Goal: Information Seeking & Learning: Learn about a topic

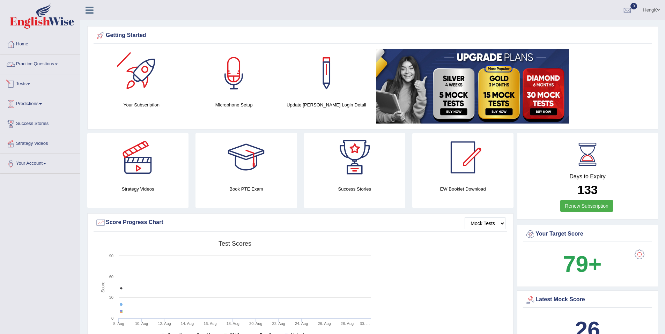
click at [60, 62] on link "Practice Questions" at bounding box center [40, 62] width 80 height 17
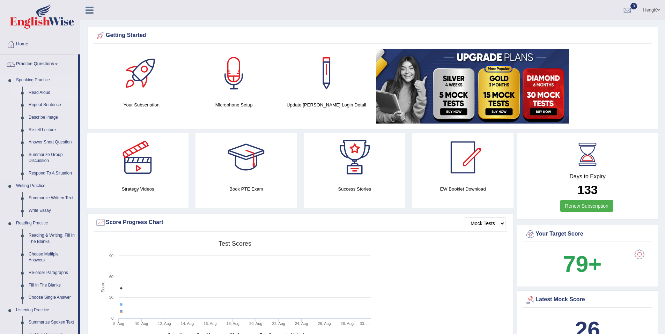
click at [46, 91] on link "Read Aloud" at bounding box center [51, 93] width 53 height 13
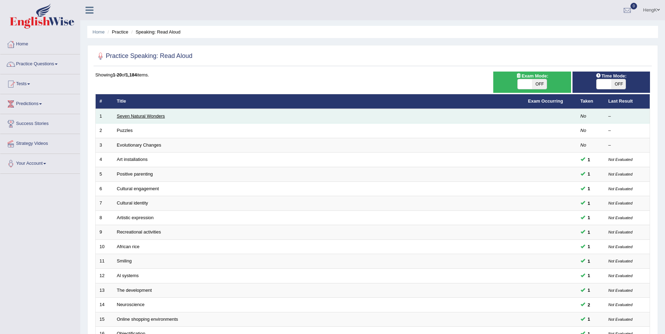
click at [159, 118] on link "Seven Natural Wonders" at bounding box center [141, 115] width 48 height 5
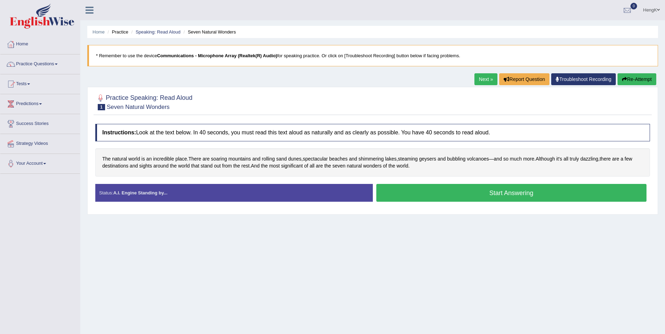
click at [516, 197] on button "Start Answering" at bounding box center [511, 193] width 270 height 18
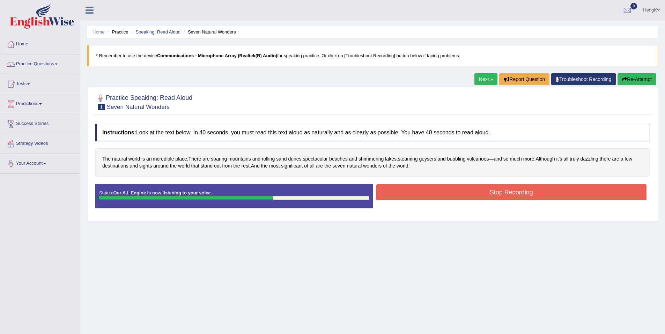
click at [495, 197] on button "Stop Recording" at bounding box center [511, 192] width 270 height 16
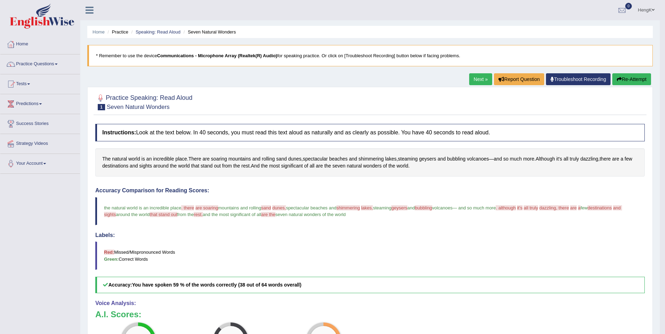
click at [484, 82] on link "Next »" at bounding box center [480, 79] width 23 height 12
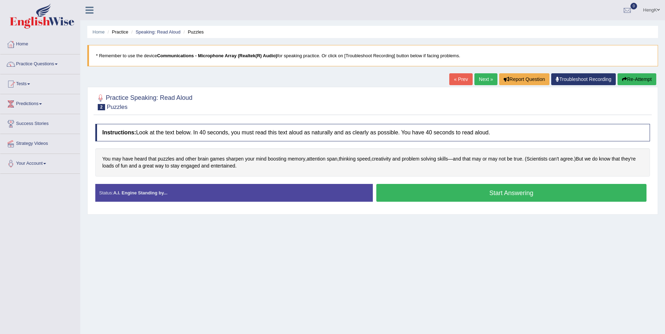
click at [523, 196] on button "Start Answering" at bounding box center [511, 193] width 270 height 18
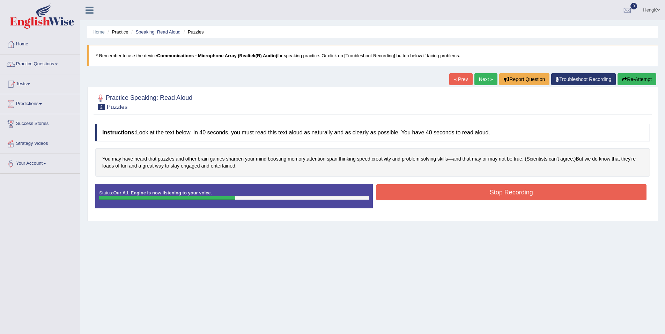
click at [515, 194] on button "Stop Recording" at bounding box center [511, 192] width 270 height 16
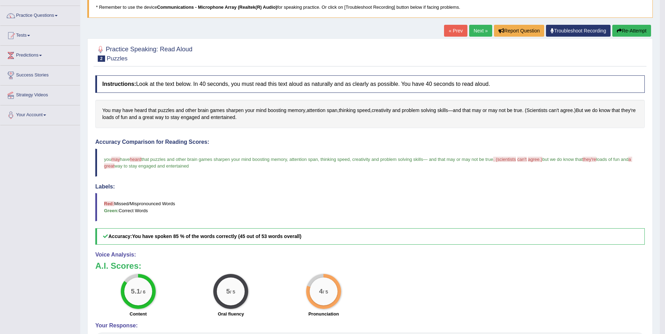
scroll to position [35, 0]
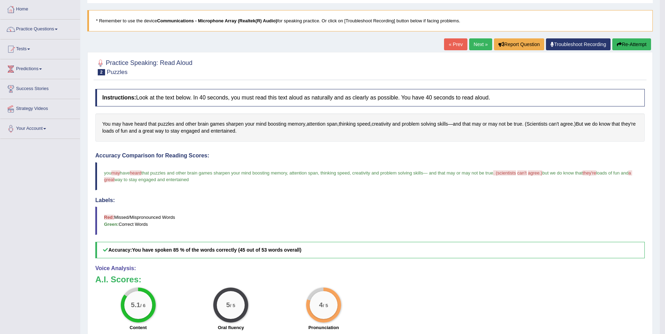
click at [480, 47] on link "Next »" at bounding box center [480, 44] width 23 height 12
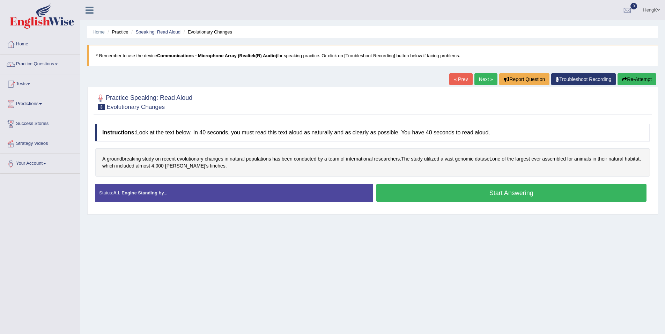
click at [522, 197] on button "Start Answering" at bounding box center [511, 193] width 270 height 18
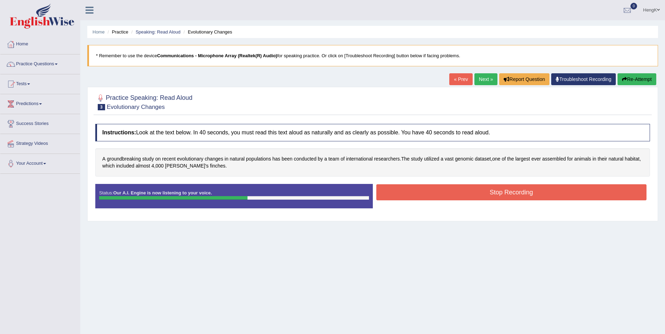
click at [504, 193] on button "Stop Recording" at bounding box center [511, 192] width 270 height 16
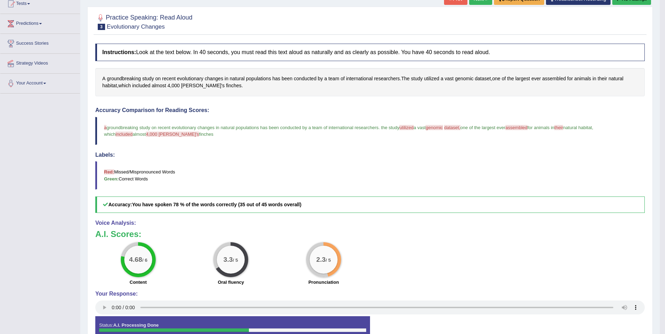
scroll to position [18, 0]
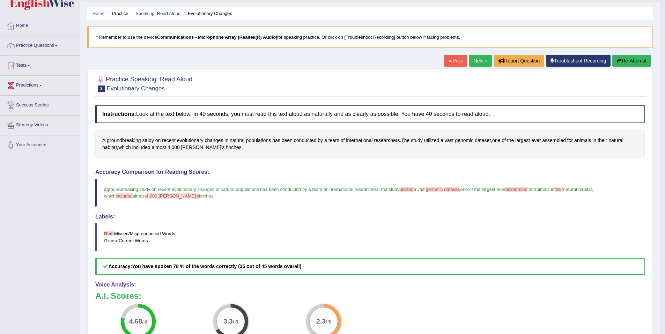
click at [479, 60] on link "Next »" at bounding box center [480, 61] width 23 height 12
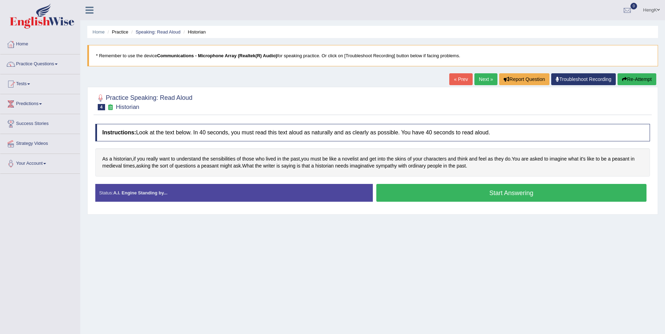
click at [525, 187] on button "Start Answering" at bounding box center [511, 193] width 270 height 18
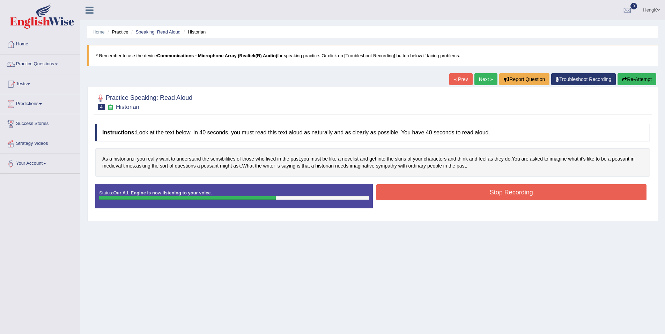
click at [526, 191] on button "Stop Recording" at bounding box center [511, 192] width 270 height 16
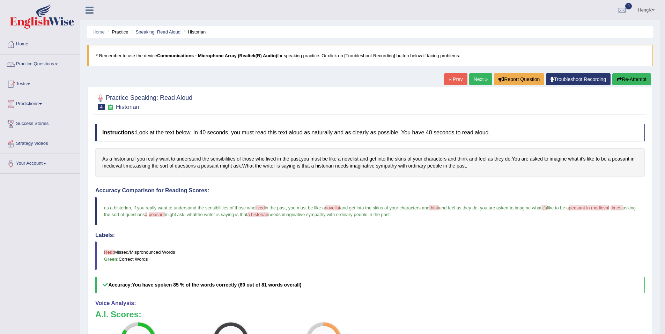
drag, startPoint x: 57, startPoint y: 62, endPoint x: 59, endPoint y: 65, distance: 3.7
click at [57, 62] on link "Practice Questions" at bounding box center [40, 62] width 80 height 17
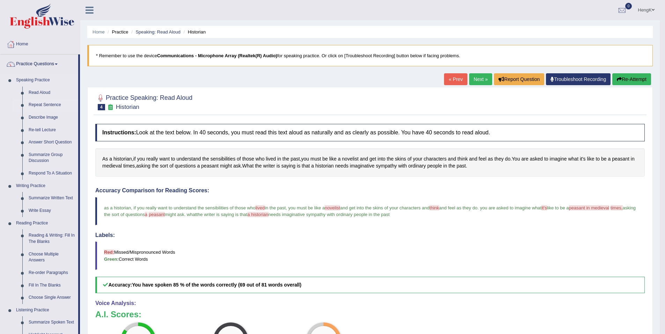
click at [47, 104] on link "Repeat Sentence" at bounding box center [51, 105] width 53 height 13
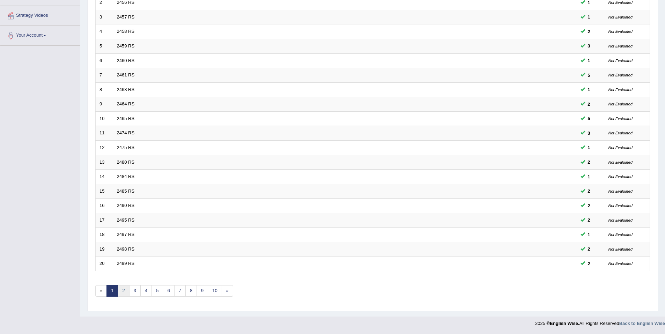
click at [121, 289] on link "2" at bounding box center [124, 291] width 12 height 12
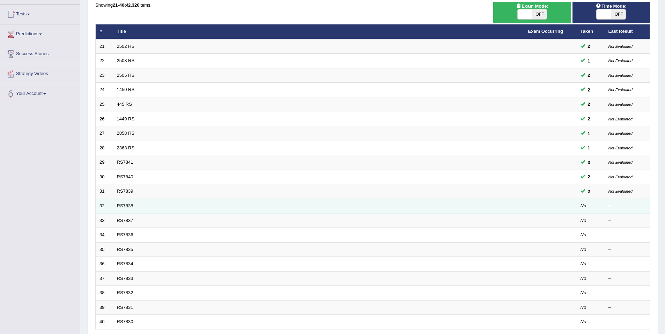
click at [121, 205] on link "RS7838" at bounding box center [125, 205] width 16 height 5
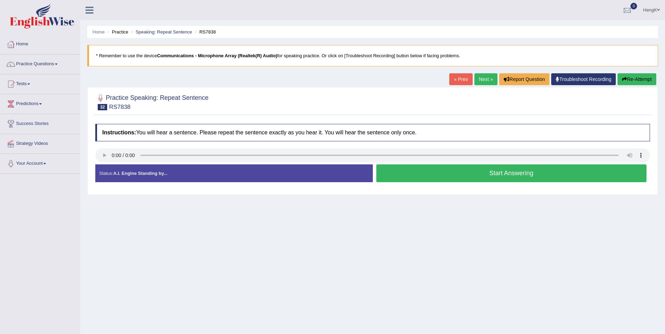
click at [488, 179] on button "Start Answering" at bounding box center [511, 173] width 270 height 18
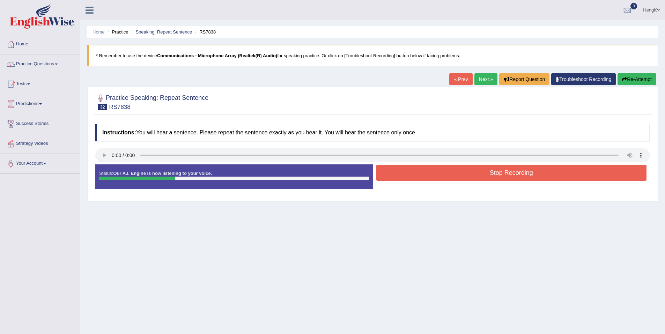
click at [503, 179] on button "Stop Recording" at bounding box center [511, 173] width 270 height 16
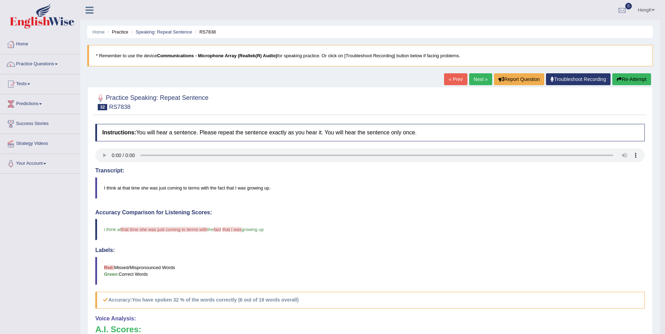
click at [629, 81] on button "Re-Attempt" at bounding box center [631, 79] width 39 height 12
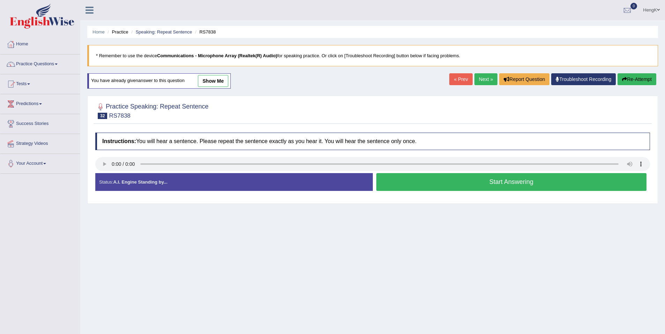
click at [491, 181] on button "Start Answering" at bounding box center [511, 182] width 270 height 18
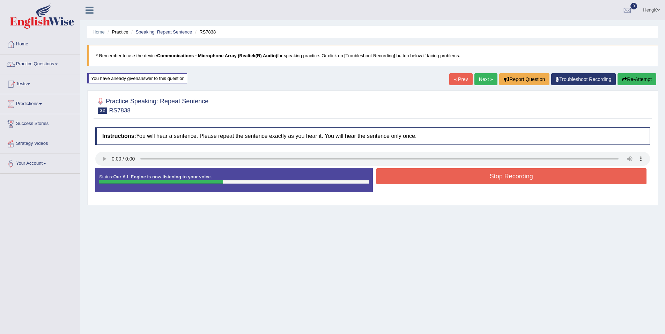
click at [521, 176] on button "Stop Recording" at bounding box center [511, 176] width 270 height 16
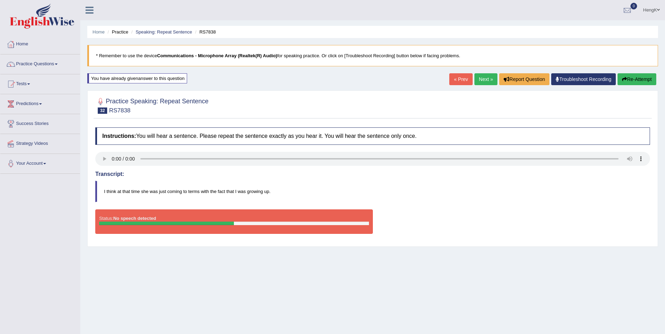
click at [629, 78] on button "Re-Attempt" at bounding box center [636, 79] width 39 height 12
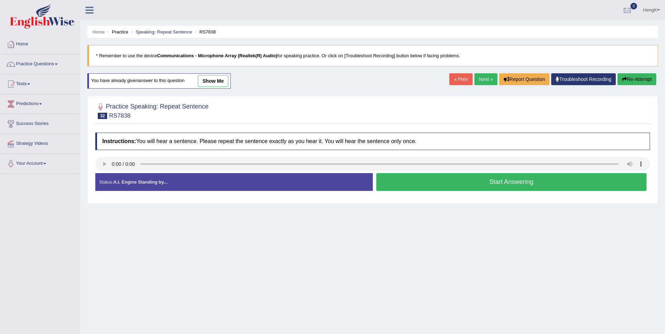
click at [483, 180] on button "Start Answering" at bounding box center [511, 182] width 270 height 18
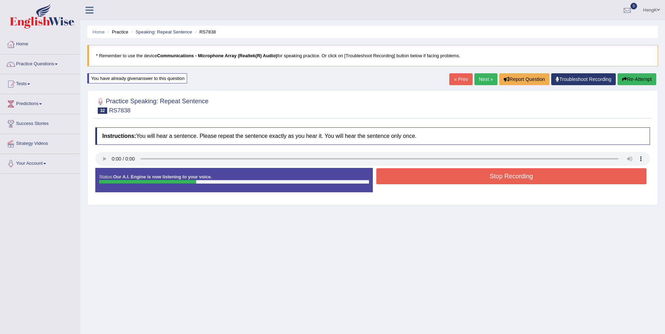
click at [518, 180] on button "Stop Recording" at bounding box center [511, 176] width 270 height 16
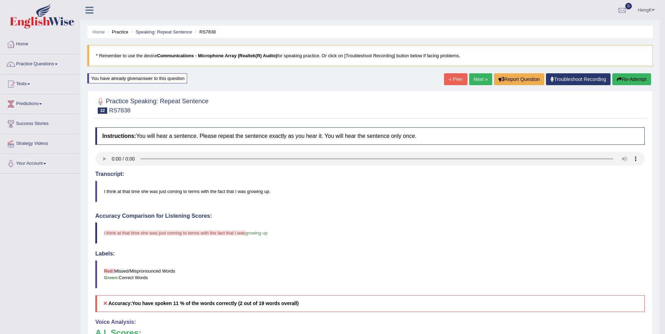
click at [473, 83] on link "Next »" at bounding box center [480, 79] width 23 height 12
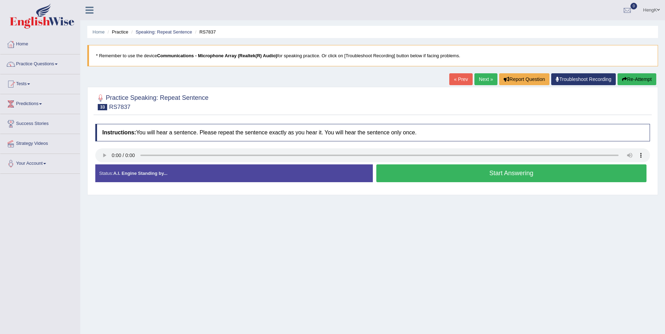
click at [506, 174] on button "Start Answering" at bounding box center [511, 173] width 270 height 18
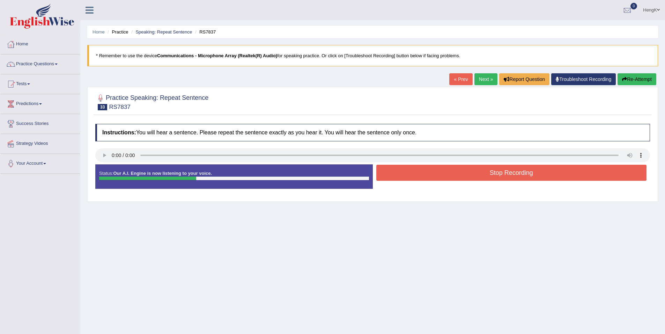
click at [534, 172] on button "Stop Recording" at bounding box center [511, 173] width 270 height 16
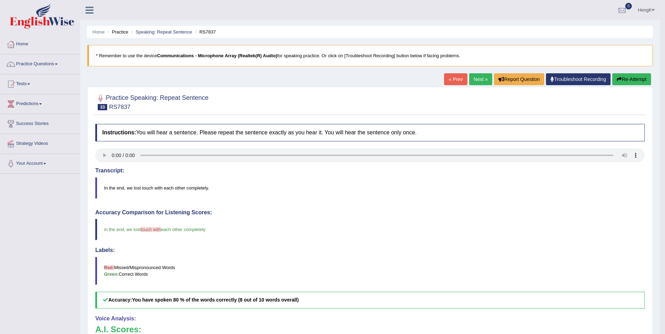
click at [481, 80] on link "Next »" at bounding box center [480, 79] width 23 height 12
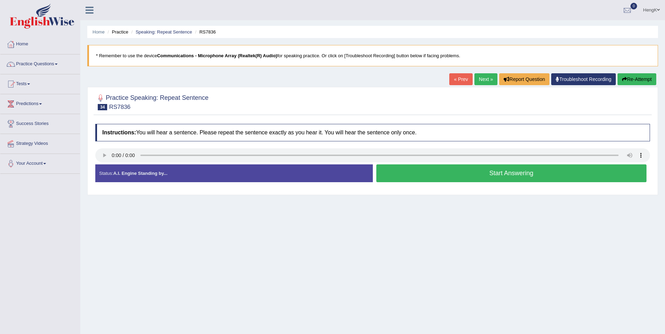
click at [504, 174] on button "Start Answering" at bounding box center [511, 173] width 270 height 18
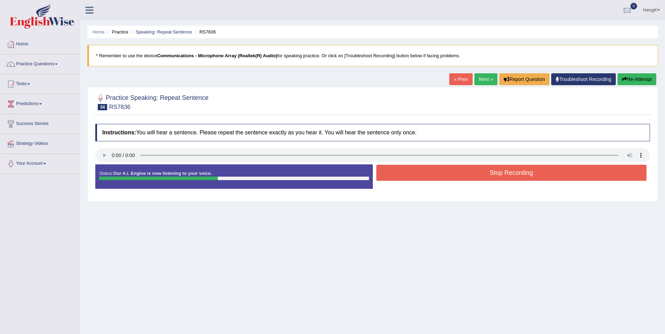
click at [502, 176] on button "Stop Recording" at bounding box center [511, 173] width 270 height 16
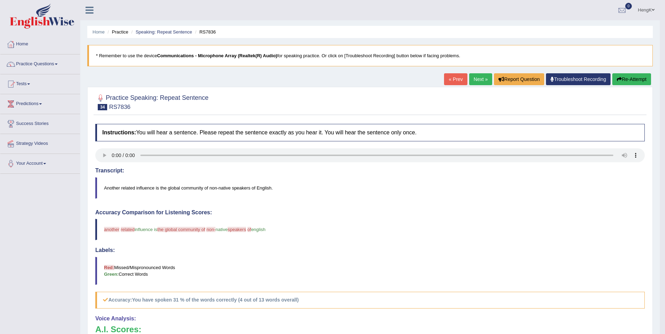
click at [481, 84] on link "Next »" at bounding box center [480, 79] width 23 height 12
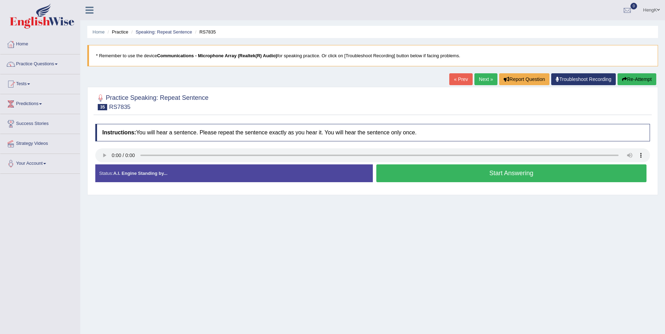
drag, startPoint x: 628, startPoint y: 80, endPoint x: 602, endPoint y: 101, distance: 33.5
click at [628, 80] on button "Re-Attempt" at bounding box center [636, 79] width 39 height 12
click at [486, 175] on button "Start Answering" at bounding box center [511, 173] width 270 height 18
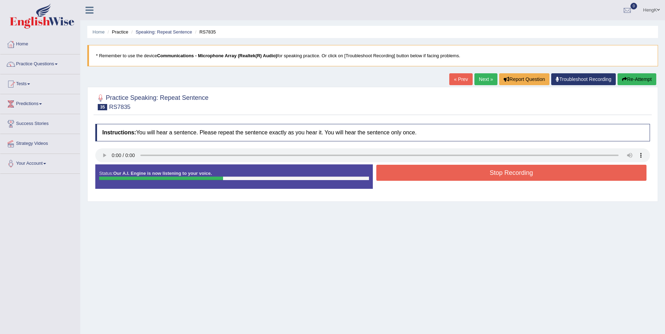
click at [516, 176] on button "Stop Recording" at bounding box center [511, 173] width 270 height 16
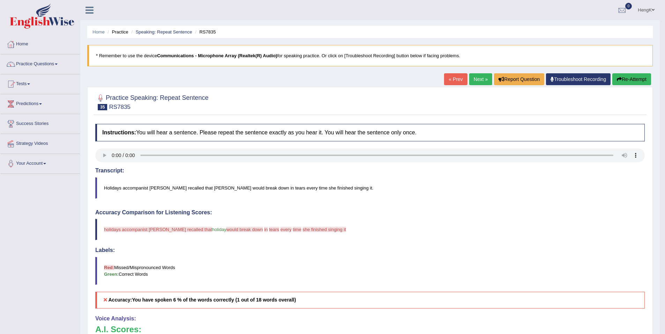
click at [634, 80] on button "Re-Attempt" at bounding box center [631, 79] width 39 height 12
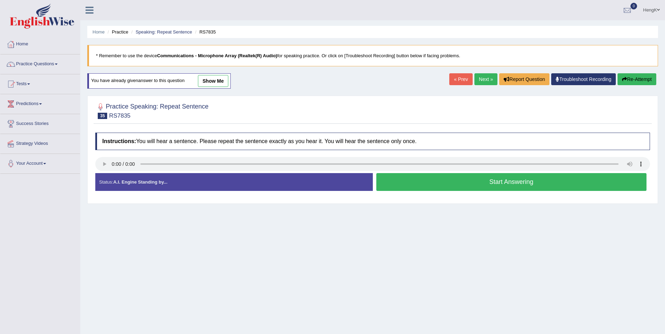
click at [493, 185] on button "Start Answering" at bounding box center [511, 182] width 270 height 18
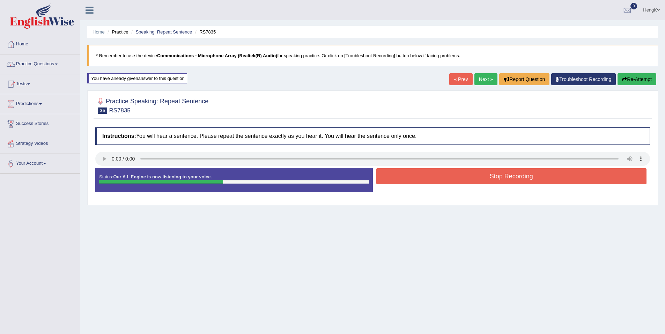
click at [512, 178] on button "Stop Recording" at bounding box center [511, 176] width 270 height 16
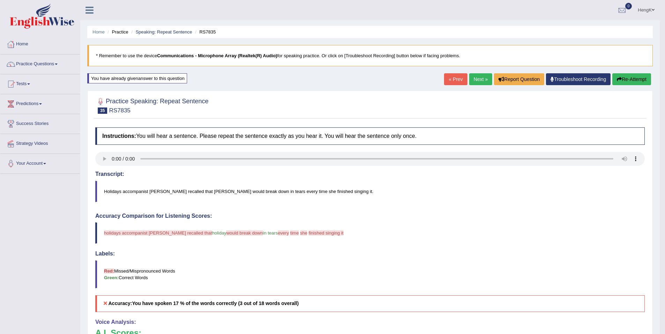
click at [628, 83] on button "Re-Attempt" at bounding box center [631, 79] width 39 height 12
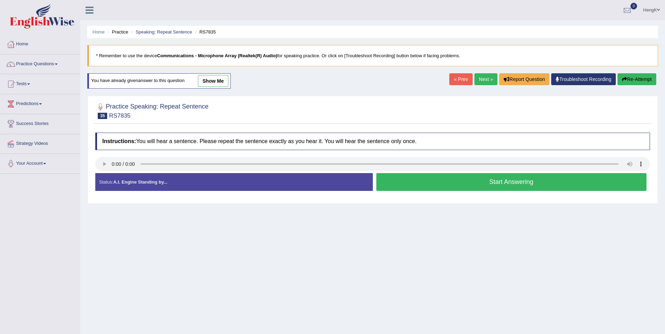
click at [516, 180] on button "Start Answering" at bounding box center [511, 182] width 270 height 18
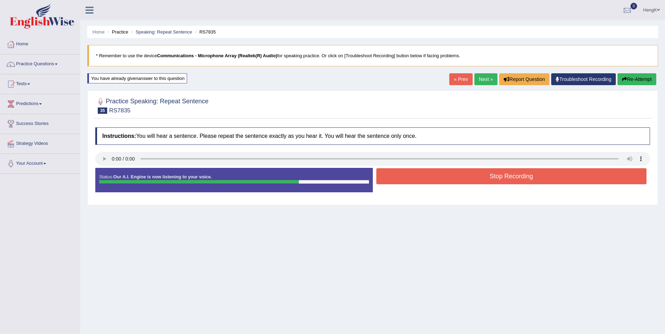
click at [523, 175] on button "Stop Recording" at bounding box center [511, 176] width 270 height 16
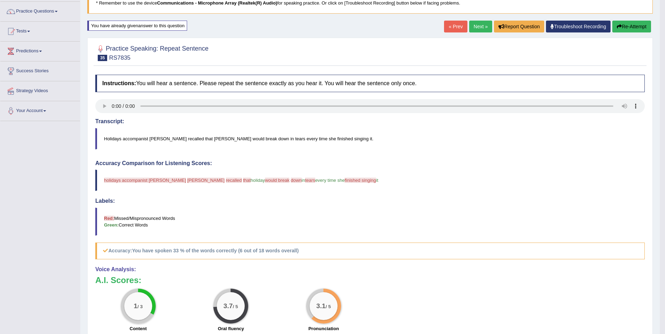
scroll to position [70, 0]
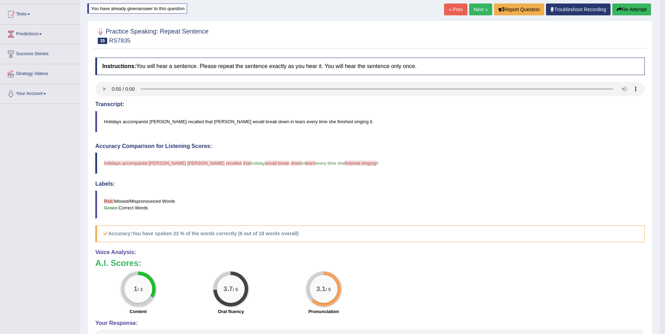
click at [632, 10] on button "Re-Attempt" at bounding box center [631, 9] width 39 height 12
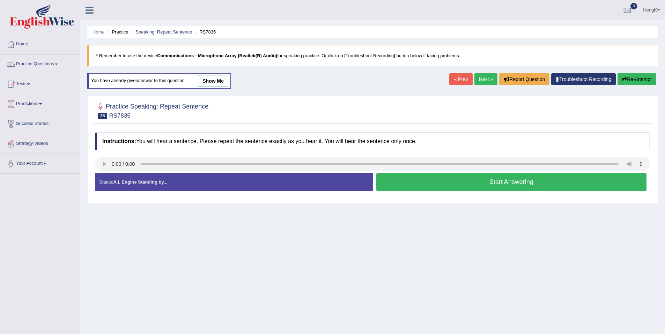
scroll to position [32, 0]
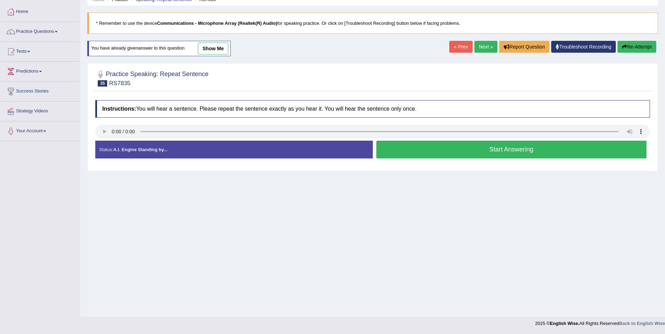
click at [518, 145] on button "Start Answering" at bounding box center [511, 150] width 270 height 18
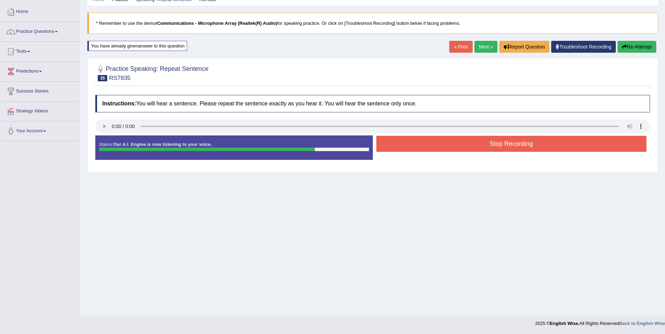
click at [518, 144] on button "Stop Recording" at bounding box center [511, 144] width 270 height 16
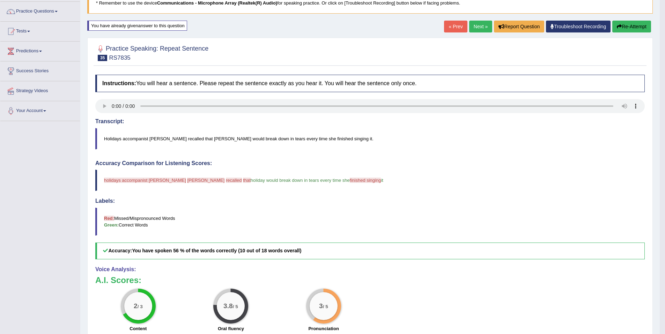
scroll to position [0, 0]
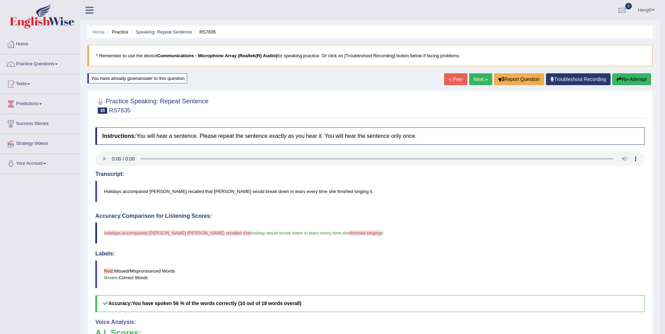
click at [478, 80] on link "Next »" at bounding box center [480, 79] width 23 height 12
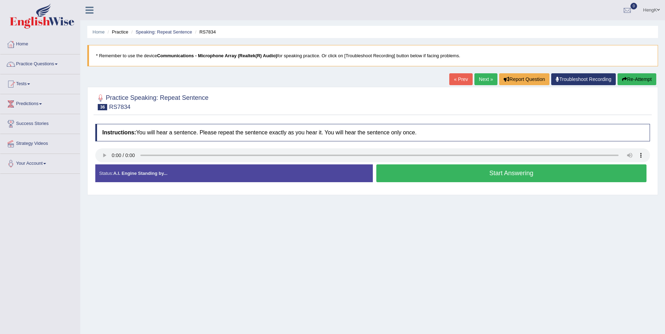
click at [510, 176] on button "Start Answering" at bounding box center [511, 173] width 270 height 18
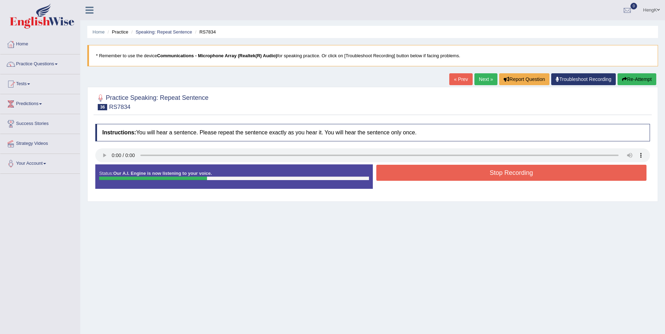
click at [517, 175] on button "Stop Recording" at bounding box center [511, 173] width 270 height 16
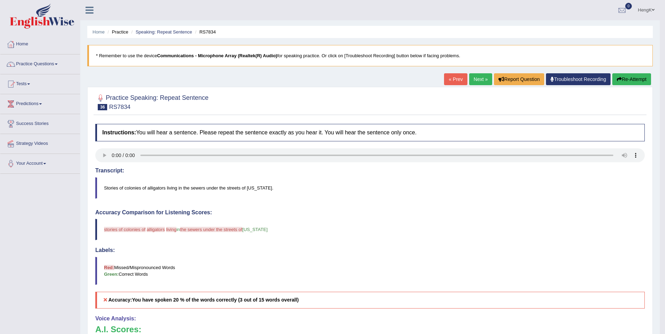
click at [636, 84] on button "Re-Attempt" at bounding box center [631, 79] width 39 height 12
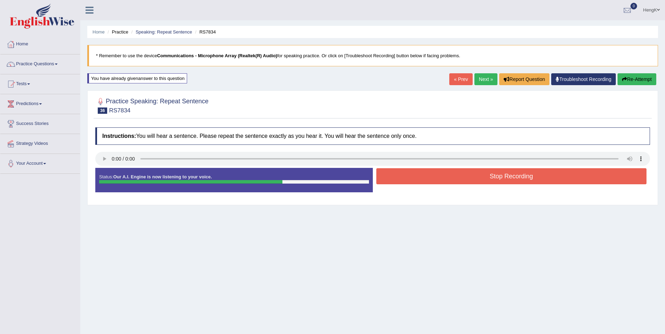
click at [508, 179] on button "Stop Recording" at bounding box center [511, 176] width 270 height 16
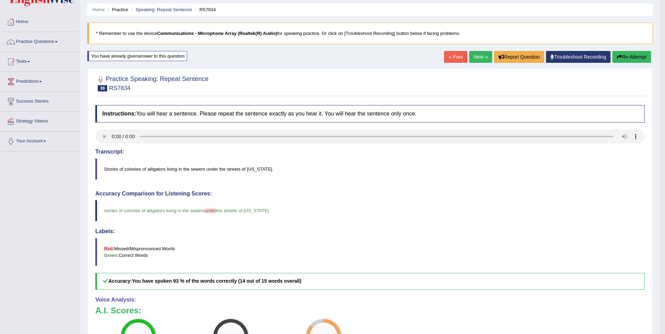
scroll to position [35, 0]
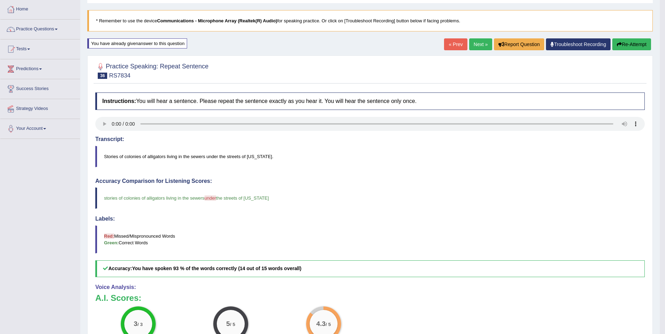
click at [480, 48] on link "Next »" at bounding box center [480, 44] width 23 height 12
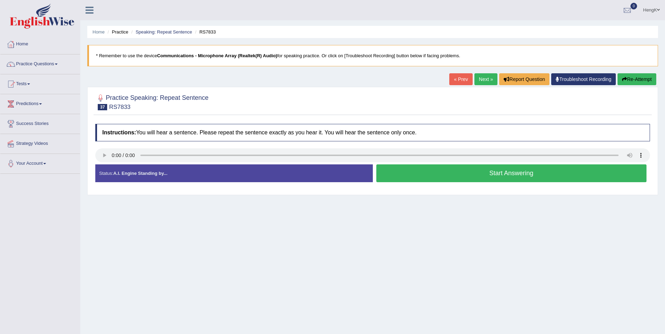
click at [493, 174] on button "Start Answering" at bounding box center [511, 173] width 270 height 18
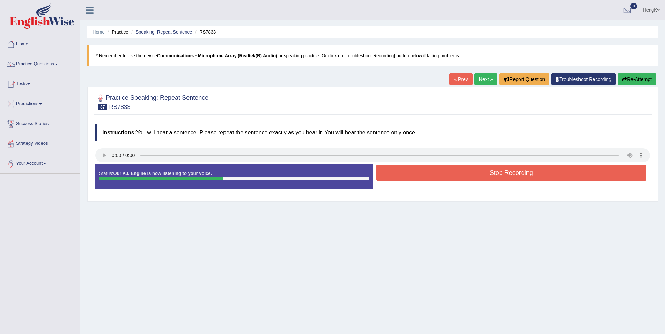
click at [516, 175] on button "Stop Recording" at bounding box center [511, 173] width 270 height 16
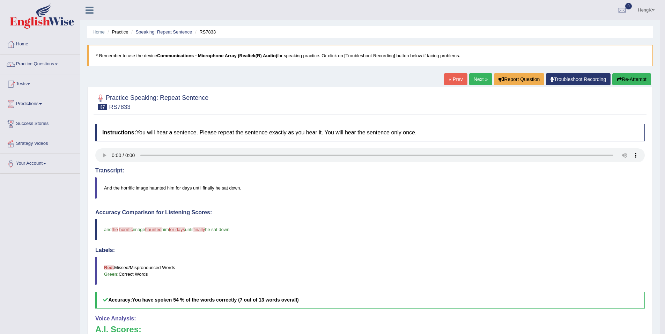
click at [480, 80] on link "Next »" at bounding box center [480, 79] width 23 height 12
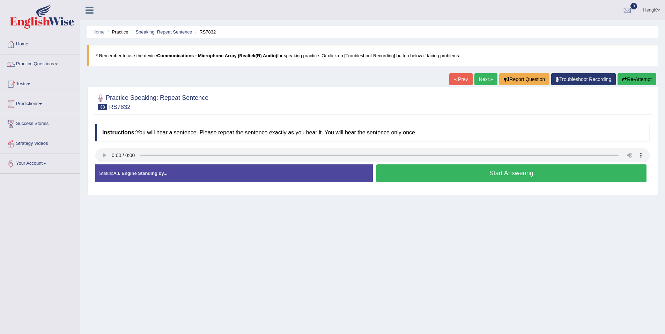
click at [461, 180] on button "Start Answering" at bounding box center [511, 173] width 270 height 18
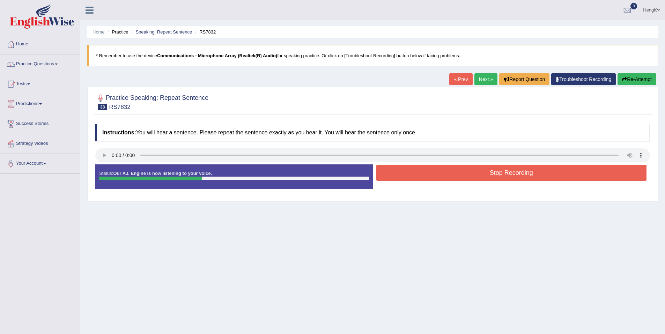
click at [507, 177] on button "Stop Recording" at bounding box center [511, 173] width 270 height 16
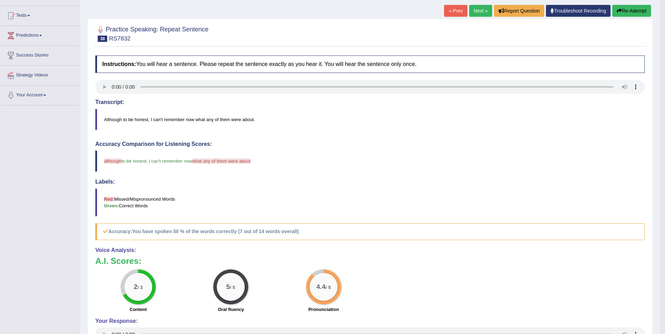
scroll to position [105, 0]
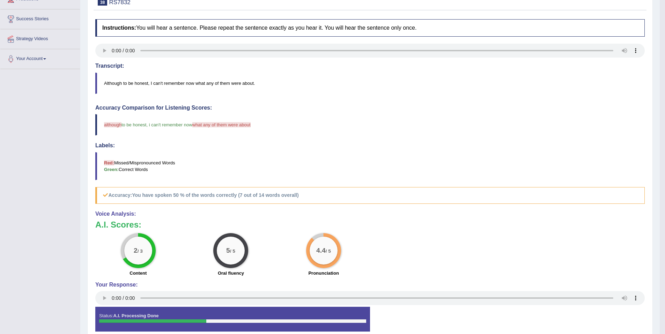
click at [482, 238] on div "2 / 3 Content 5 / 5 Oral fluency 4.4 / 5 Pronunciation" at bounding box center [370, 255] width 556 height 45
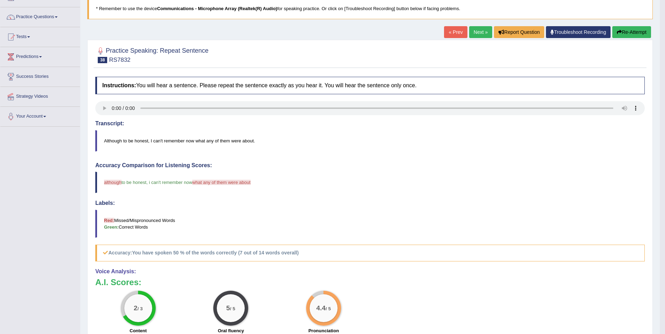
scroll to position [34, 0]
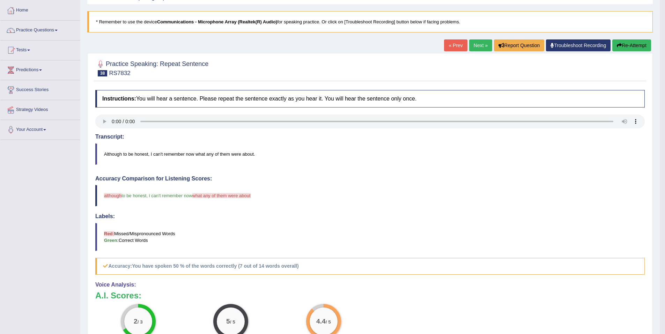
drag, startPoint x: 484, startPoint y: 48, endPoint x: 486, endPoint y: 58, distance: 10.6
click at [484, 48] on link "Next »" at bounding box center [480, 45] width 23 height 12
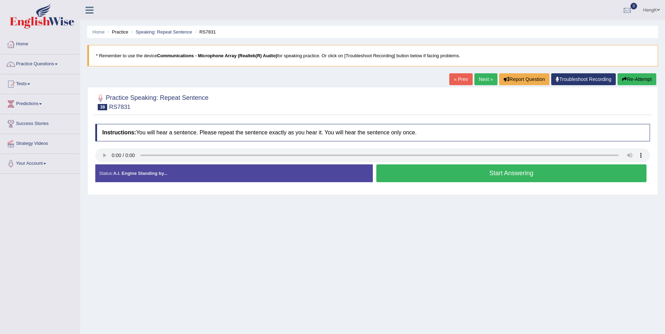
click at [510, 173] on button "Start Answering" at bounding box center [511, 173] width 270 height 18
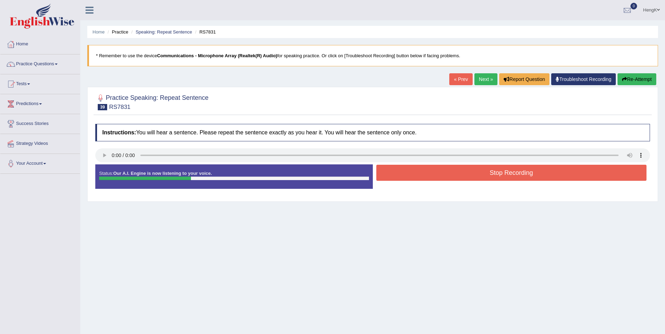
click at [528, 173] on button "Stop Recording" at bounding box center [511, 173] width 270 height 16
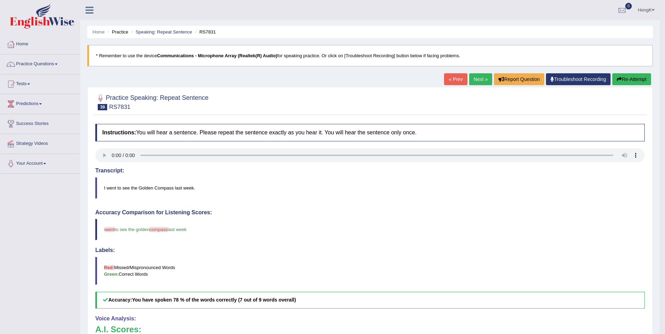
click at [478, 82] on link "Next »" at bounding box center [480, 79] width 23 height 12
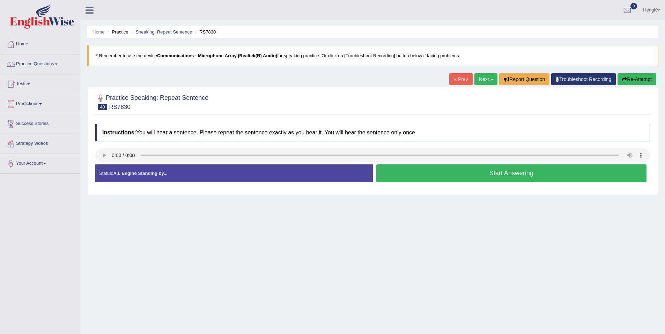
click at [505, 175] on button "Start Answering" at bounding box center [511, 173] width 270 height 18
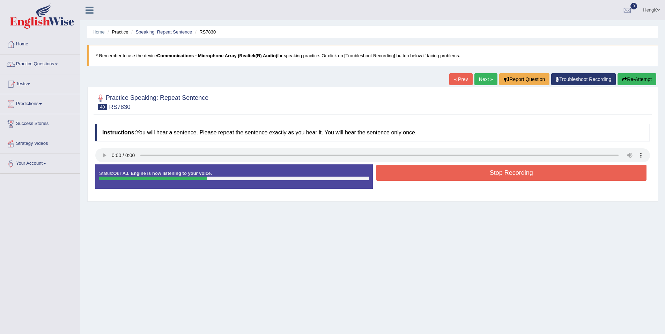
click at [515, 175] on button "Stop Recording" at bounding box center [511, 173] width 270 height 16
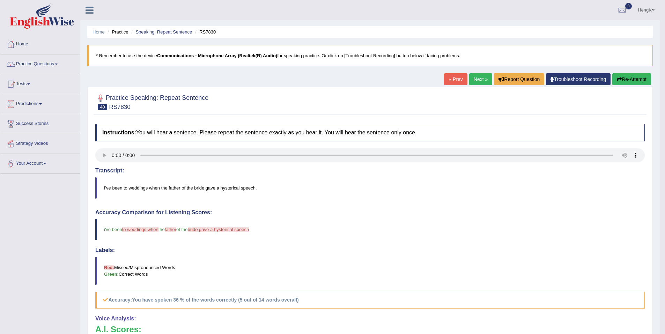
click at [640, 81] on button "Re-Attempt" at bounding box center [631, 79] width 39 height 12
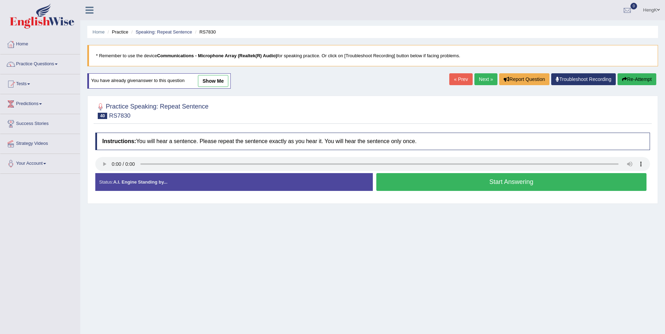
click at [519, 184] on button "Start Answering" at bounding box center [511, 182] width 270 height 18
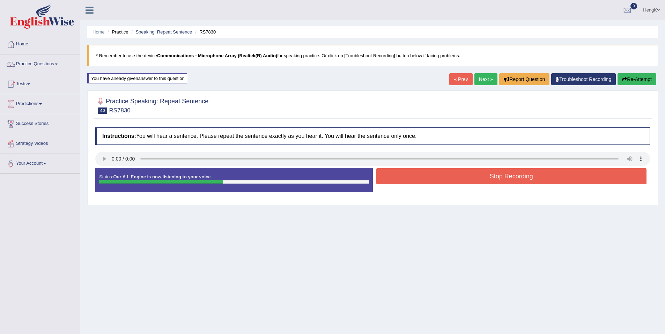
click at [529, 180] on button "Stop Recording" at bounding box center [511, 176] width 270 height 16
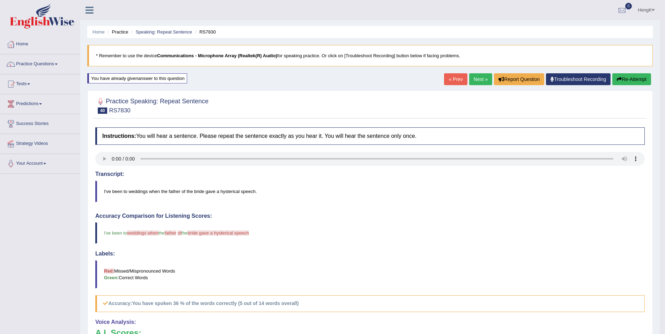
click at [483, 83] on link "Next »" at bounding box center [480, 79] width 23 height 12
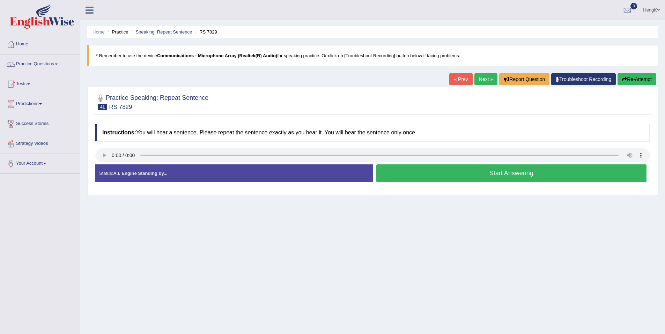
click at [519, 173] on button "Start Answering" at bounding box center [511, 173] width 270 height 18
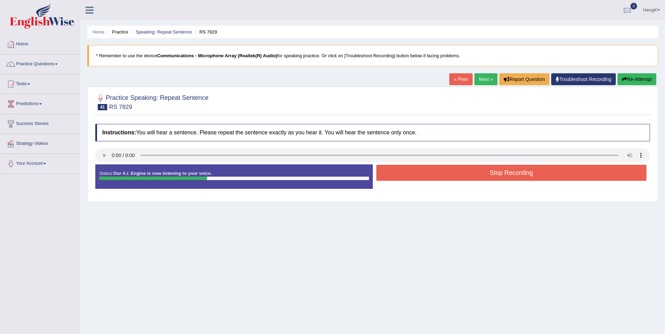
click at [519, 173] on button "Stop Recording" at bounding box center [511, 173] width 270 height 16
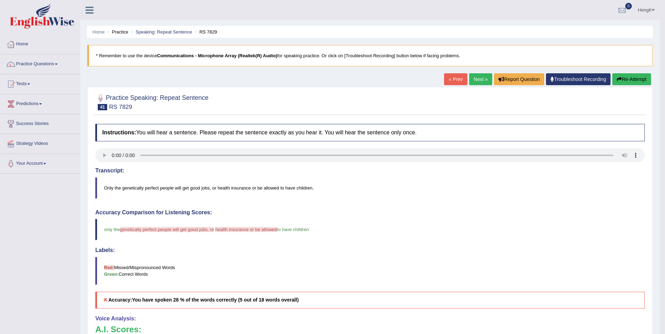
click at [482, 82] on link "Next »" at bounding box center [480, 79] width 23 height 12
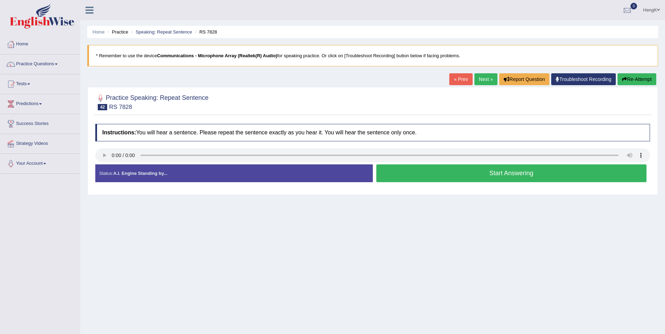
click at [525, 174] on button "Start Answering" at bounding box center [511, 173] width 270 height 18
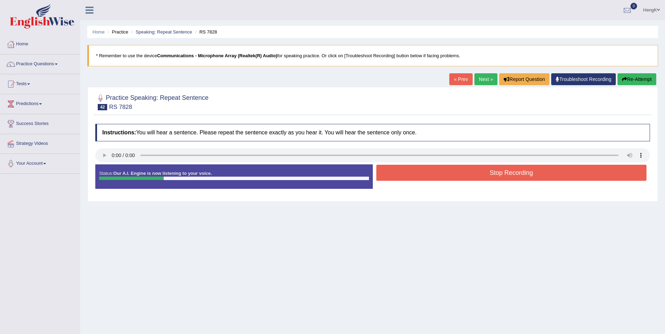
click at [511, 173] on button "Stop Recording" at bounding box center [511, 173] width 270 height 16
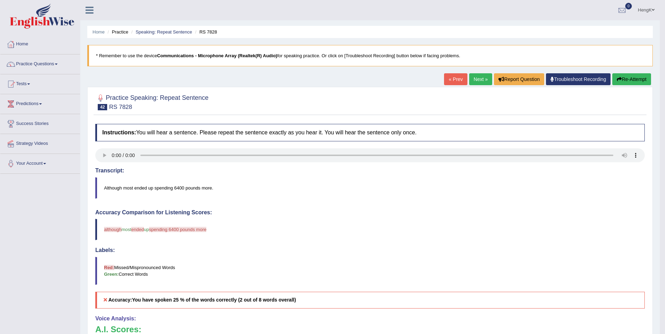
click at [627, 81] on button "Re-Attempt" at bounding box center [631, 79] width 39 height 12
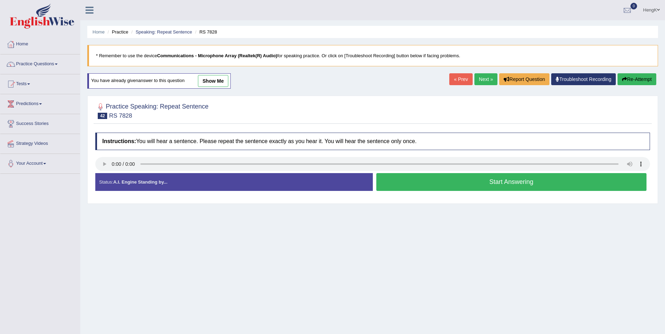
click at [509, 186] on button "Start Answering" at bounding box center [511, 182] width 270 height 18
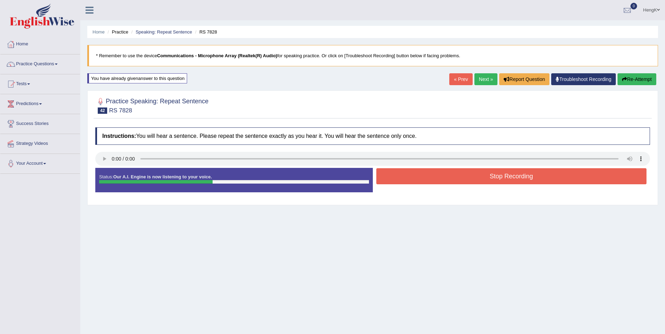
click at [519, 179] on button "Stop Recording" at bounding box center [511, 176] width 270 height 16
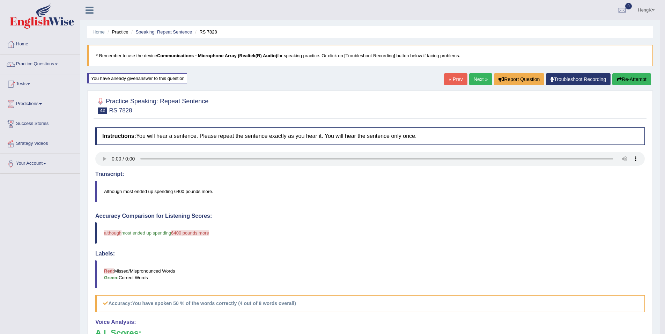
click at [483, 81] on link "Next »" at bounding box center [480, 79] width 23 height 12
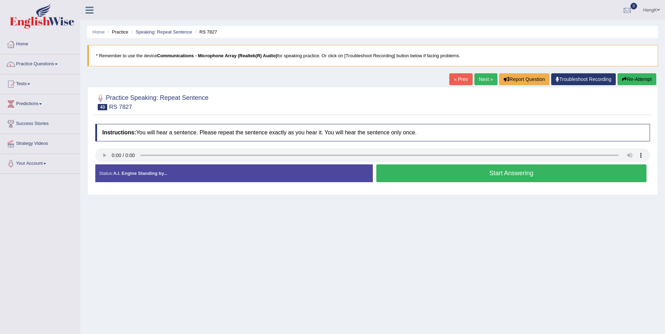
click at [495, 254] on div "Home Practice Speaking: Repeat Sentence RS 7827 * Remember to use the device Co…" at bounding box center [372, 174] width 584 height 349
click at [513, 175] on button "Start Answering" at bounding box center [511, 173] width 270 height 18
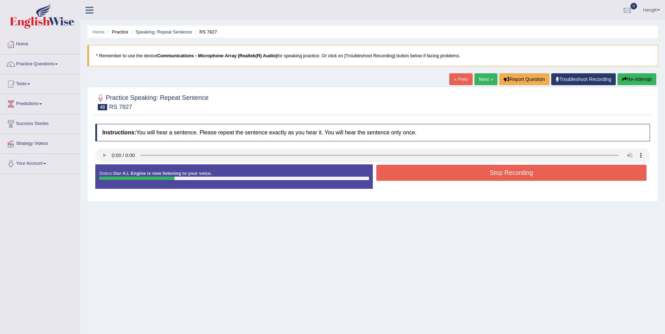
click at [523, 175] on button "Stop Recording" at bounding box center [511, 173] width 270 height 16
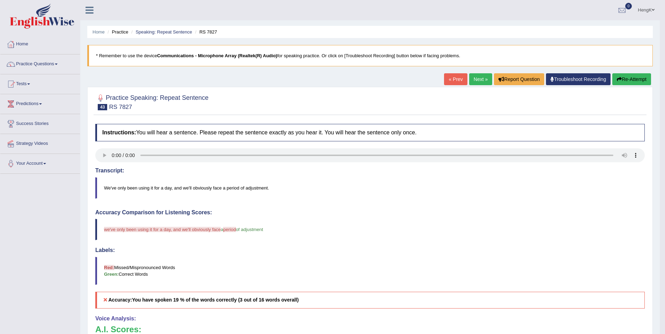
click at [634, 80] on button "Re-Attempt" at bounding box center [631, 79] width 39 height 12
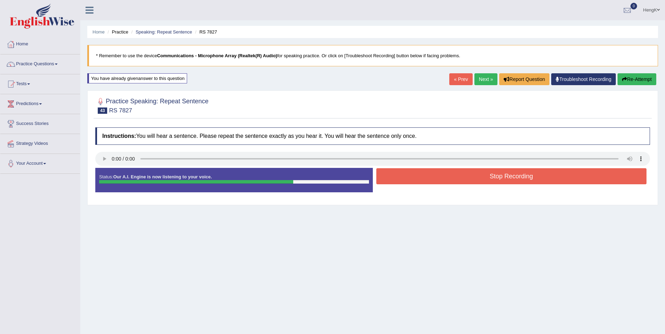
click at [517, 179] on button "Stop Recording" at bounding box center [511, 176] width 270 height 16
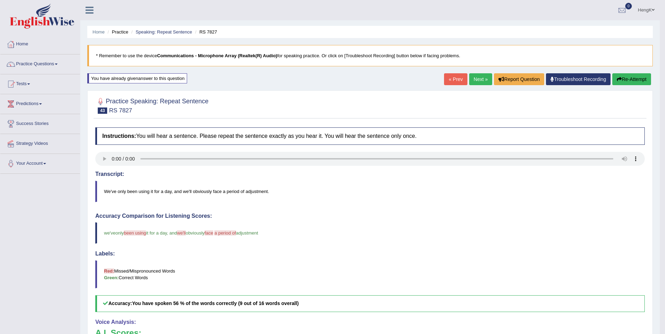
click at [473, 80] on link "Next »" at bounding box center [480, 79] width 23 height 12
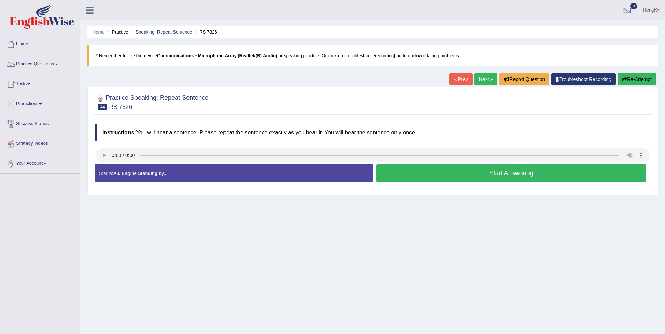
click at [493, 178] on button "Start Answering" at bounding box center [511, 173] width 270 height 18
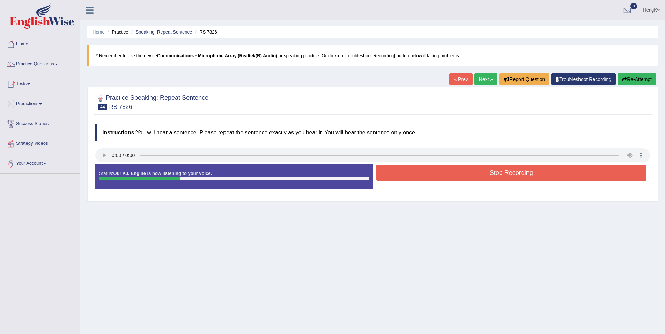
click at [502, 176] on button "Stop Recording" at bounding box center [511, 173] width 270 height 16
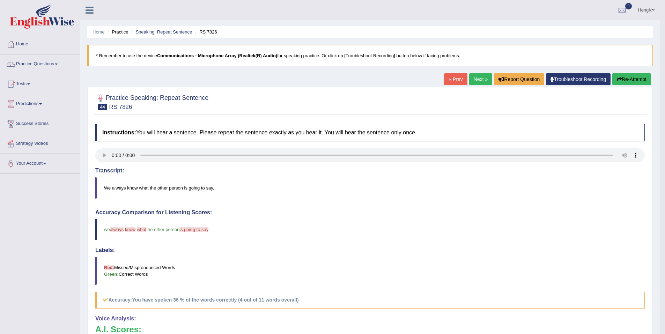
click at [477, 83] on link "Next »" at bounding box center [480, 79] width 23 height 12
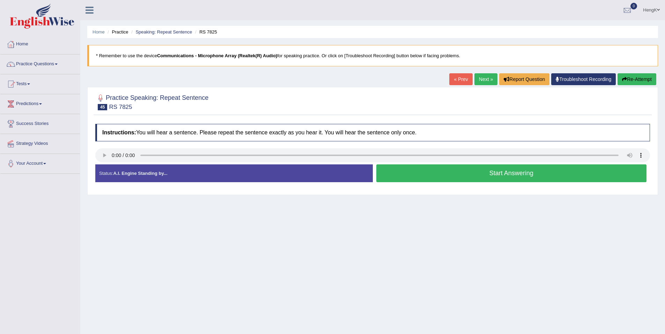
click at [508, 175] on button "Start Answering" at bounding box center [511, 173] width 270 height 18
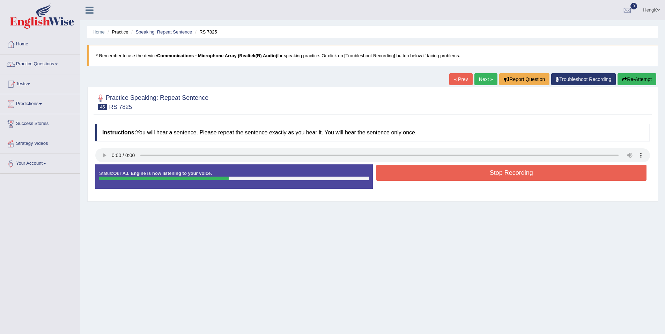
click at [516, 175] on button "Stop Recording" at bounding box center [511, 173] width 270 height 16
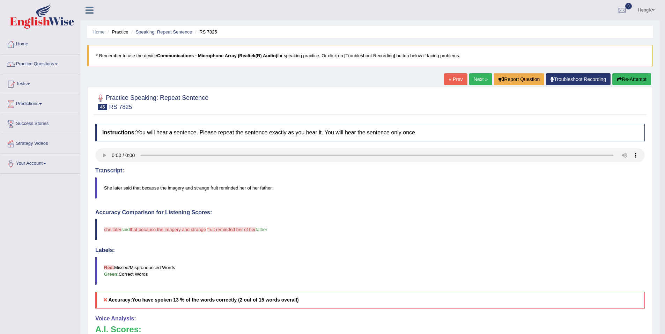
click at [625, 77] on button "Re-Attempt" at bounding box center [631, 79] width 39 height 12
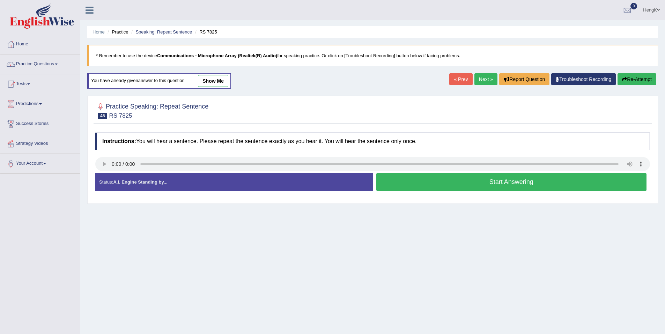
click at [497, 182] on button "Start Answering" at bounding box center [511, 182] width 270 height 18
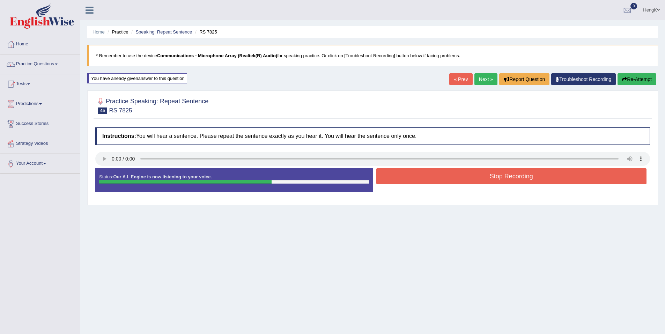
click at [518, 177] on button "Stop Recording" at bounding box center [511, 176] width 270 height 16
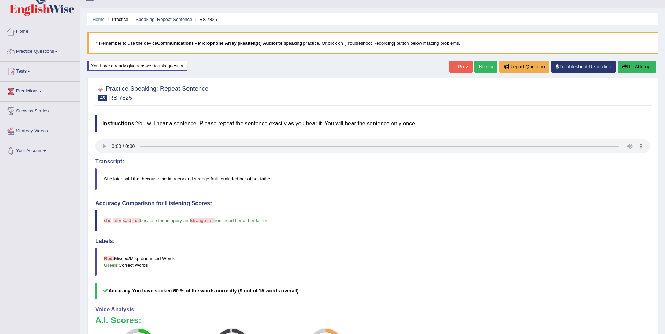
scroll to position [35, 0]
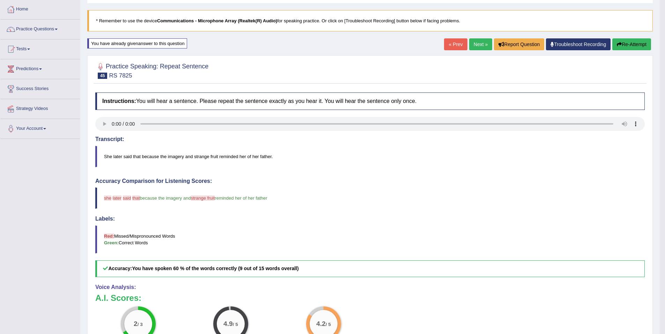
click at [482, 48] on link "Next »" at bounding box center [480, 44] width 23 height 12
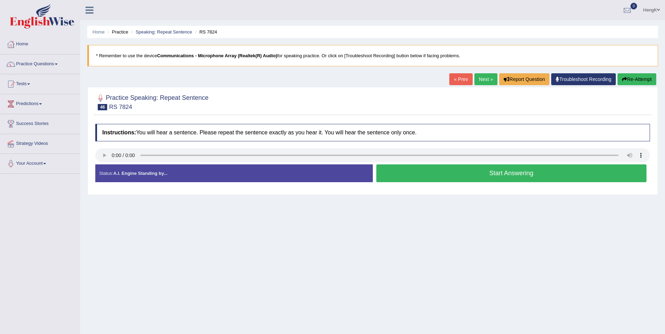
click at [505, 178] on button "Start Answering" at bounding box center [511, 173] width 270 height 18
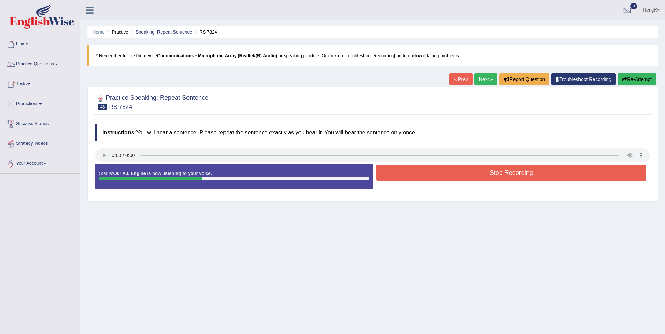
click at [509, 176] on button "Stop Recording" at bounding box center [511, 173] width 270 height 16
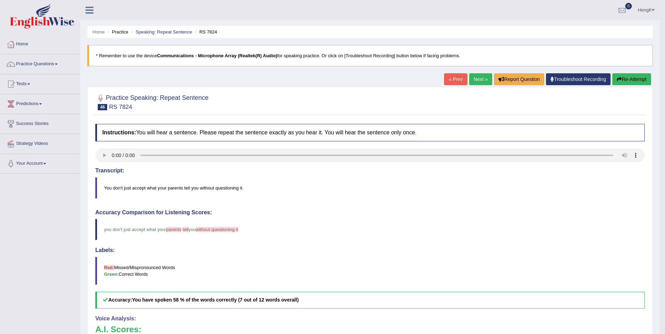
drag, startPoint x: 482, startPoint y: 79, endPoint x: 482, endPoint y: 84, distance: 4.5
click at [482, 79] on link "Next »" at bounding box center [480, 79] width 23 height 12
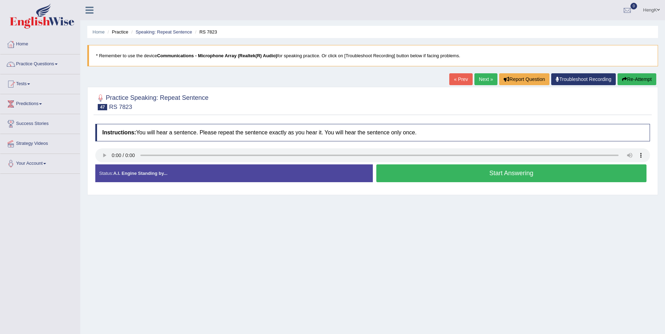
click at [500, 172] on button "Start Answering" at bounding box center [511, 173] width 270 height 18
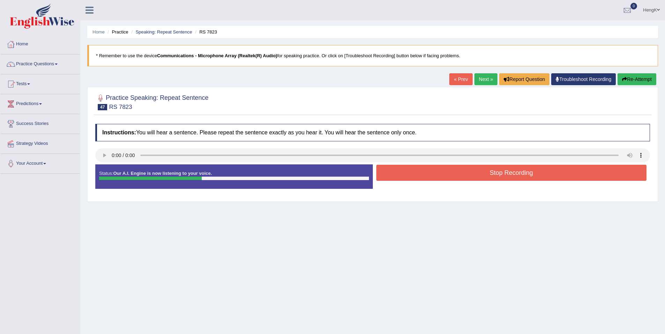
click at [500, 172] on button "Stop Recording" at bounding box center [511, 173] width 270 height 16
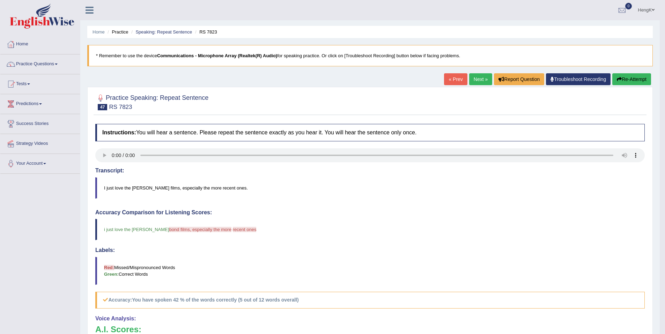
drag, startPoint x: 478, startPoint y: 78, endPoint x: 478, endPoint y: 85, distance: 6.6
click at [478, 78] on link "Next »" at bounding box center [480, 79] width 23 height 12
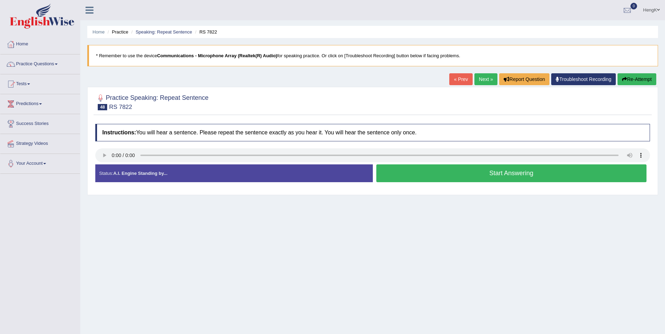
click at [510, 175] on button "Start Answering" at bounding box center [511, 173] width 270 height 18
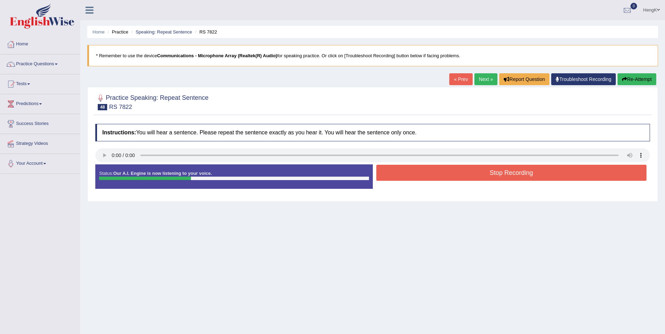
click at [516, 175] on button "Stop Recording" at bounding box center [511, 173] width 270 height 16
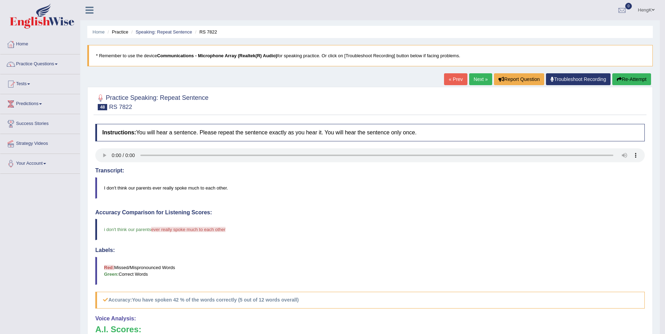
drag, startPoint x: 481, startPoint y: 84, endPoint x: 479, endPoint y: 88, distance: 4.7
click at [481, 84] on link "Next »" at bounding box center [480, 79] width 23 height 12
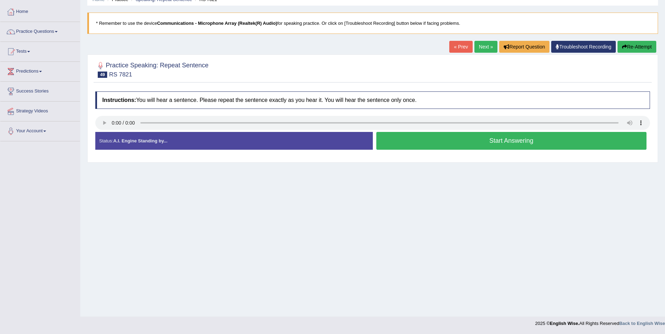
click at [527, 146] on button "Start Answering" at bounding box center [511, 141] width 270 height 18
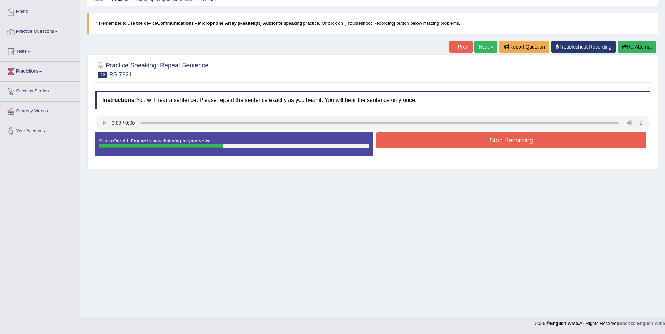
click at [521, 141] on button "Stop Recording" at bounding box center [511, 140] width 270 height 16
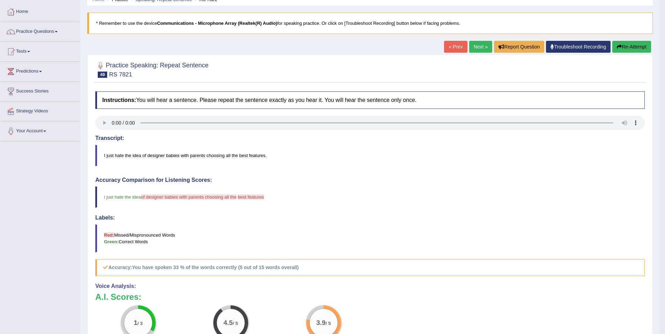
click at [478, 50] on link "Next »" at bounding box center [480, 47] width 23 height 12
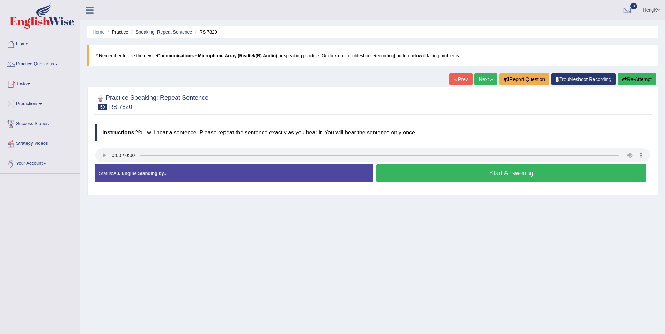
click at [522, 180] on button "Start Answering" at bounding box center [511, 173] width 270 height 18
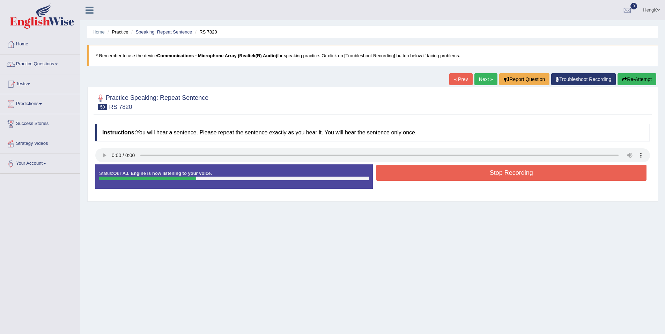
click at [527, 172] on button "Stop Recording" at bounding box center [511, 173] width 270 height 16
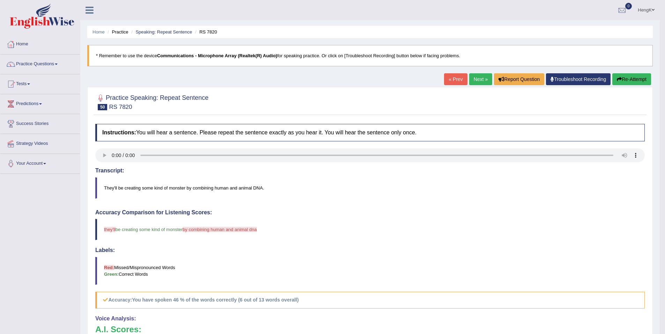
click at [483, 82] on link "Next »" at bounding box center [480, 79] width 23 height 12
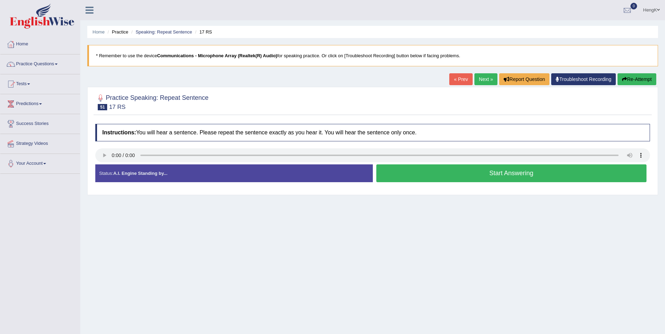
click at [495, 179] on button "Start Answering" at bounding box center [511, 173] width 270 height 18
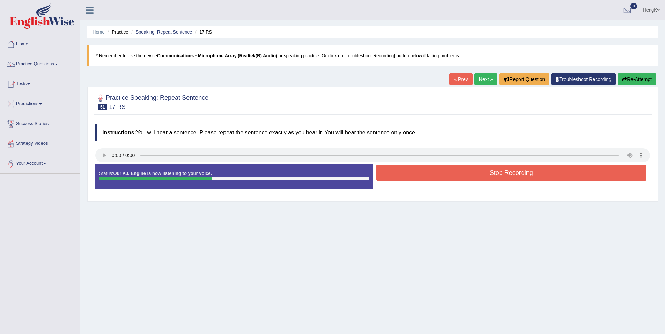
click at [517, 176] on button "Stop Recording" at bounding box center [511, 173] width 270 height 16
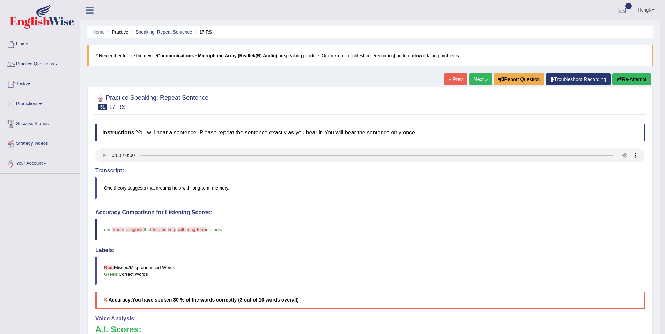
click at [481, 81] on link "Next »" at bounding box center [480, 79] width 23 height 12
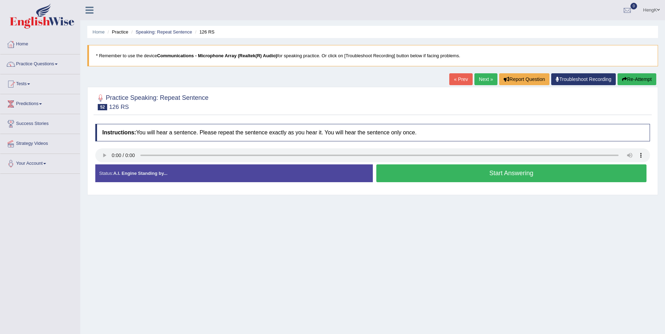
click at [475, 173] on button "Start Answering" at bounding box center [511, 173] width 270 height 18
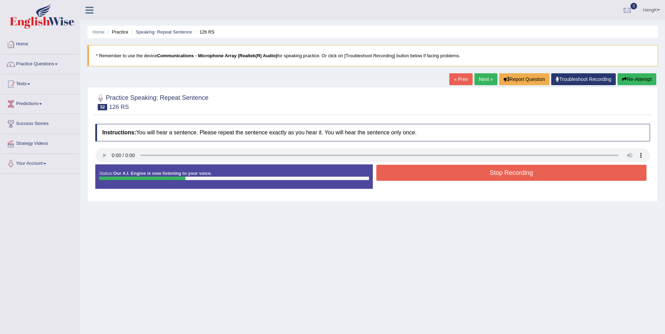
click at [475, 173] on button "Stop Recording" at bounding box center [511, 173] width 270 height 16
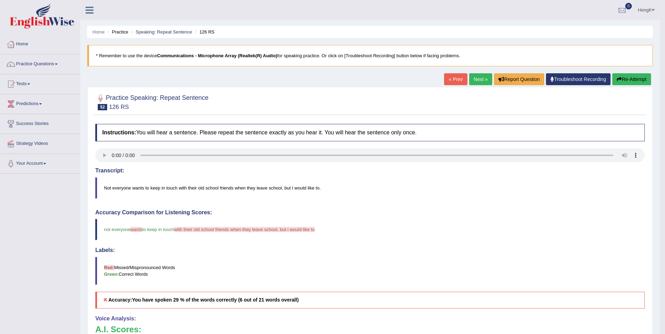
click at [482, 82] on link "Next »" at bounding box center [480, 79] width 23 height 12
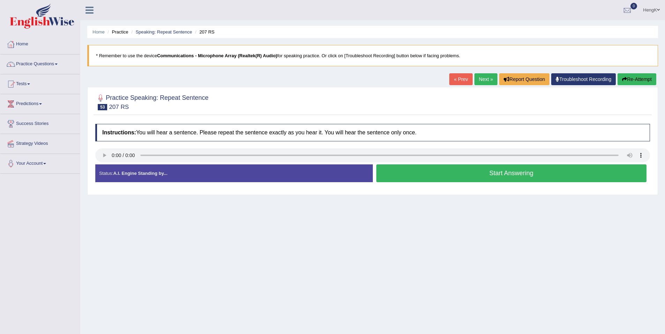
click at [509, 175] on button "Start Answering" at bounding box center [511, 173] width 270 height 18
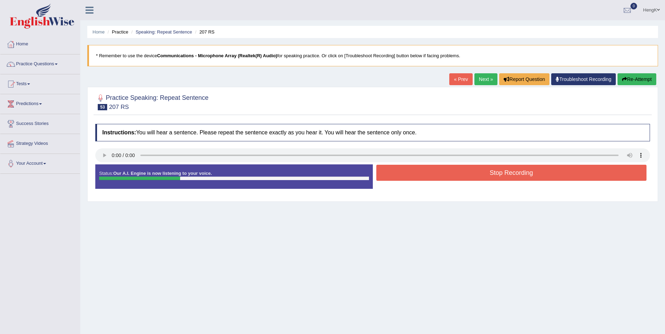
click at [514, 172] on button "Stop Recording" at bounding box center [511, 173] width 270 height 16
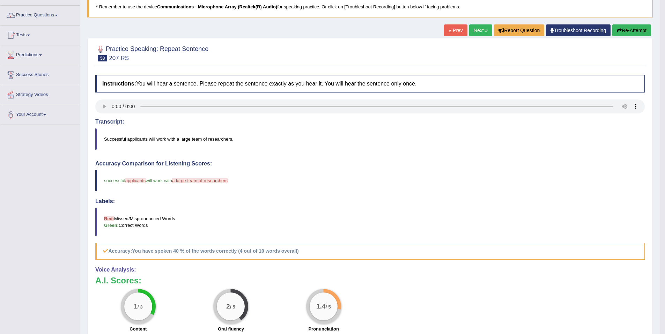
scroll to position [35, 0]
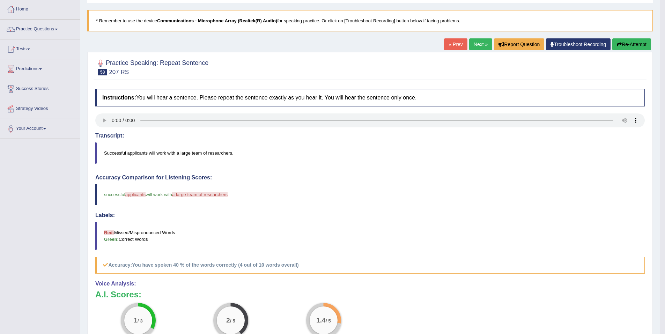
click at [479, 39] on link "Next »" at bounding box center [480, 44] width 23 height 12
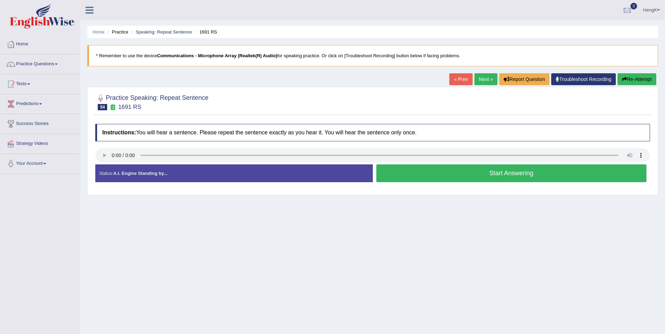
click at [493, 167] on button "Start Answering" at bounding box center [511, 173] width 270 height 18
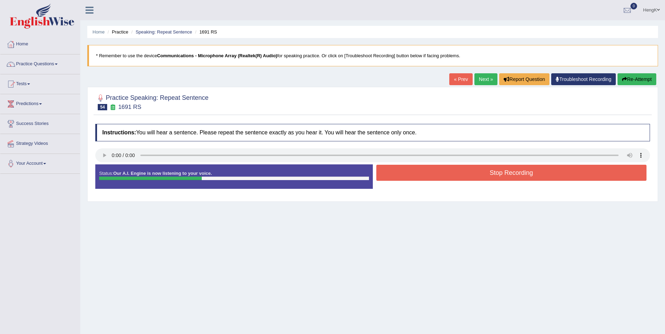
click at [522, 174] on button "Stop Recording" at bounding box center [511, 173] width 270 height 16
